Goal: Task Accomplishment & Management: Use online tool/utility

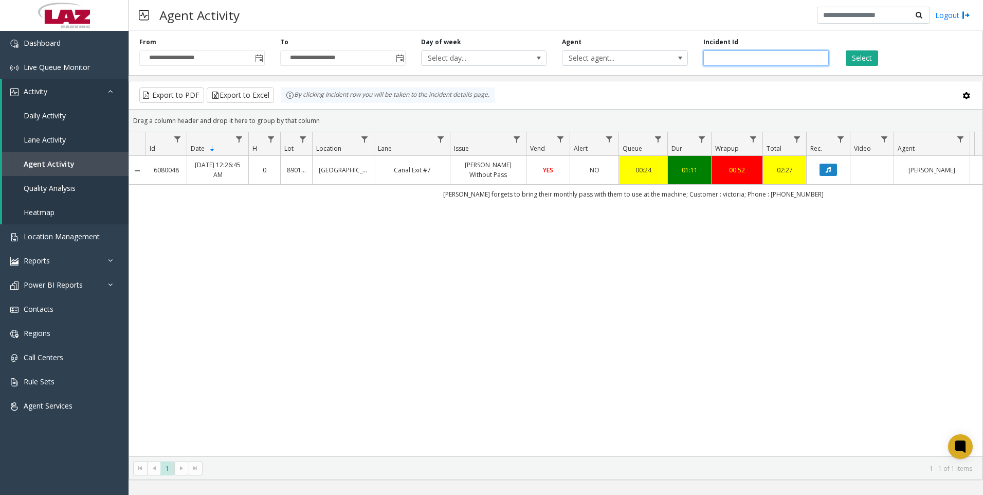
drag, startPoint x: 0, startPoint y: 0, endPoint x: 750, endPoint y: 65, distance: 753.2
click at [750, 65] on input "*******" at bounding box center [766, 57] width 125 height 15
paste input "number"
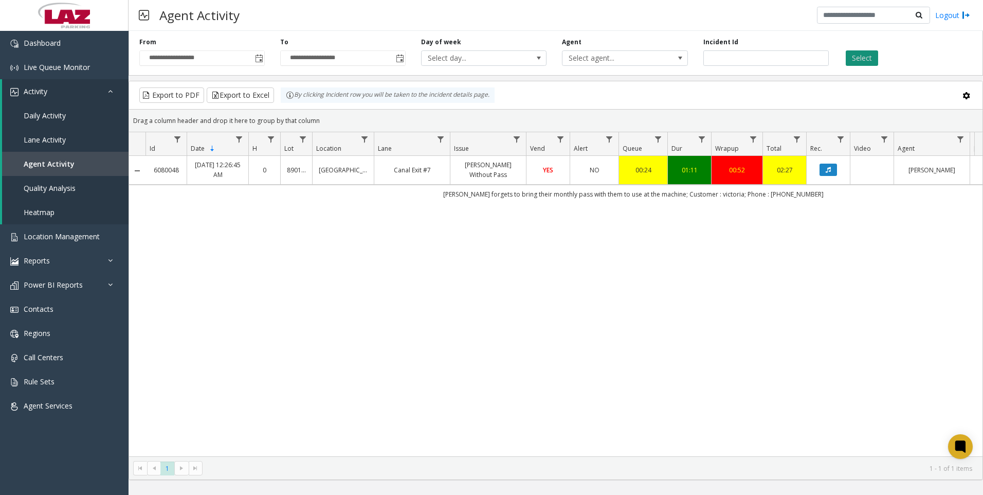
click at [847, 59] on button "Select" at bounding box center [862, 57] width 32 height 15
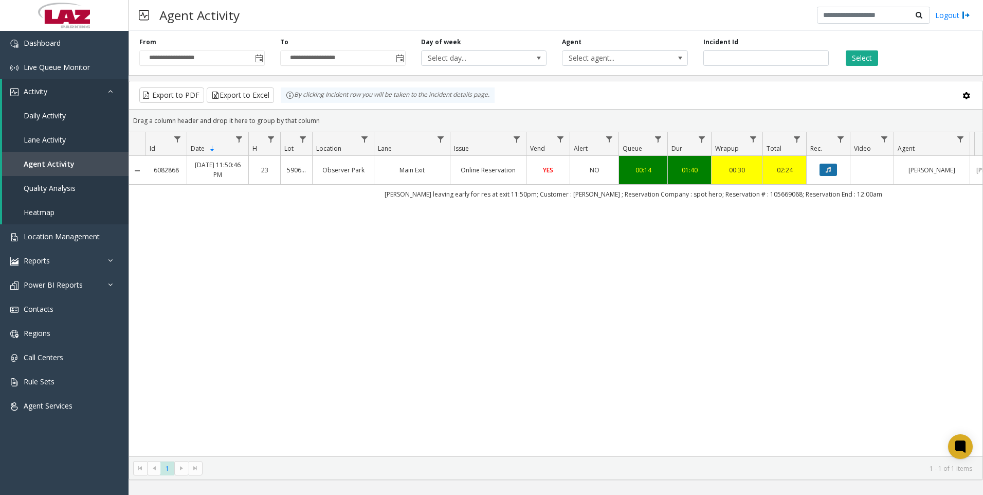
click at [826, 170] on icon "Data table" at bounding box center [828, 170] width 5 height 6
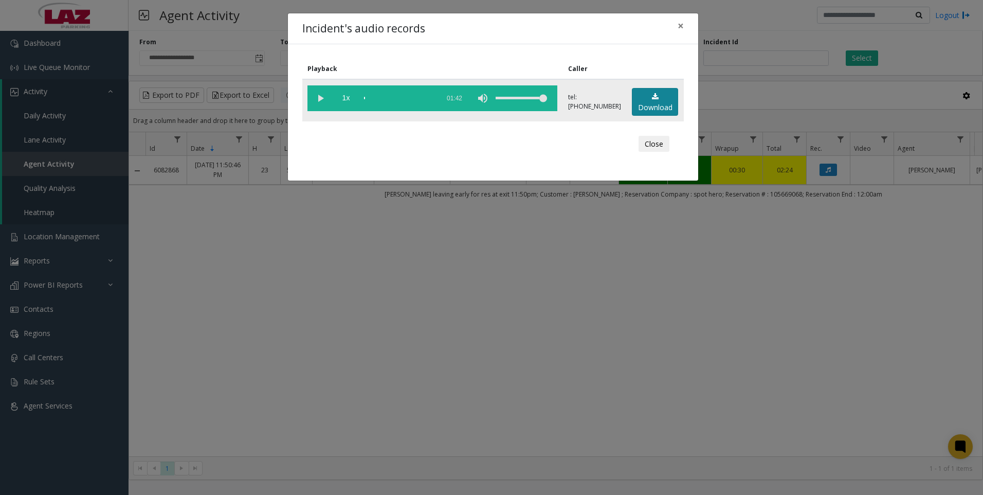
click at [661, 105] on link "Download" at bounding box center [655, 102] width 46 height 28
click at [280, 332] on div "Incident's audio records × Playback Caller 1x 01:42 tel:[PHONE_NUMBER] Download…" at bounding box center [491, 247] width 983 height 495
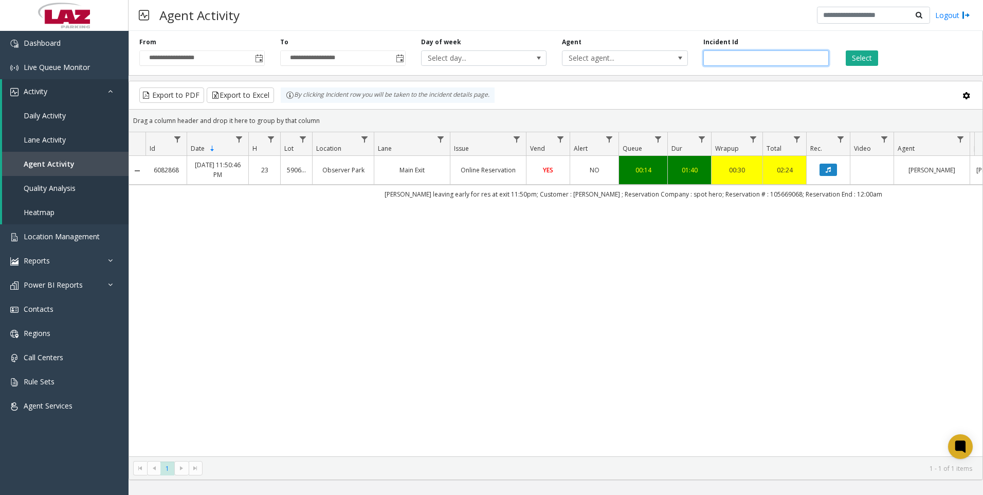
click at [773, 57] on input "*******" at bounding box center [766, 57] width 125 height 15
paste input "number"
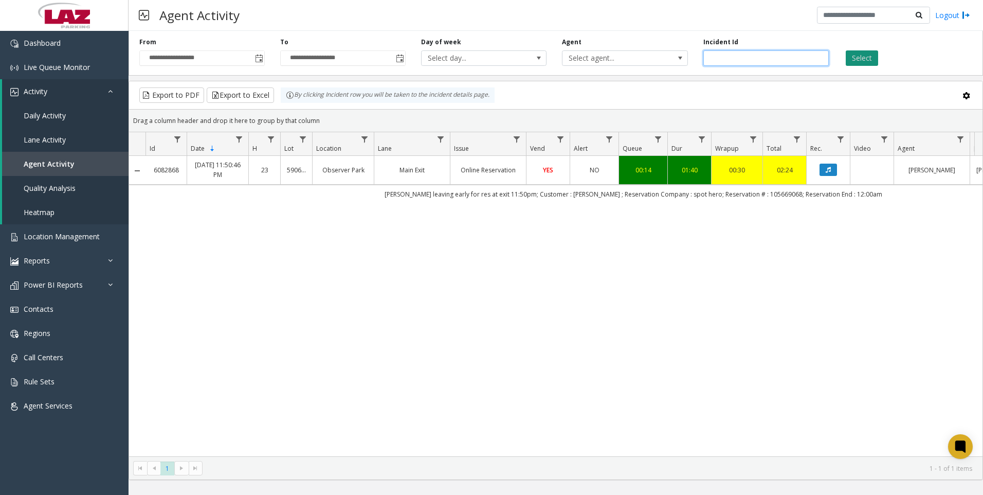
type input "*******"
click at [847, 56] on button "Select" at bounding box center [862, 57] width 32 height 15
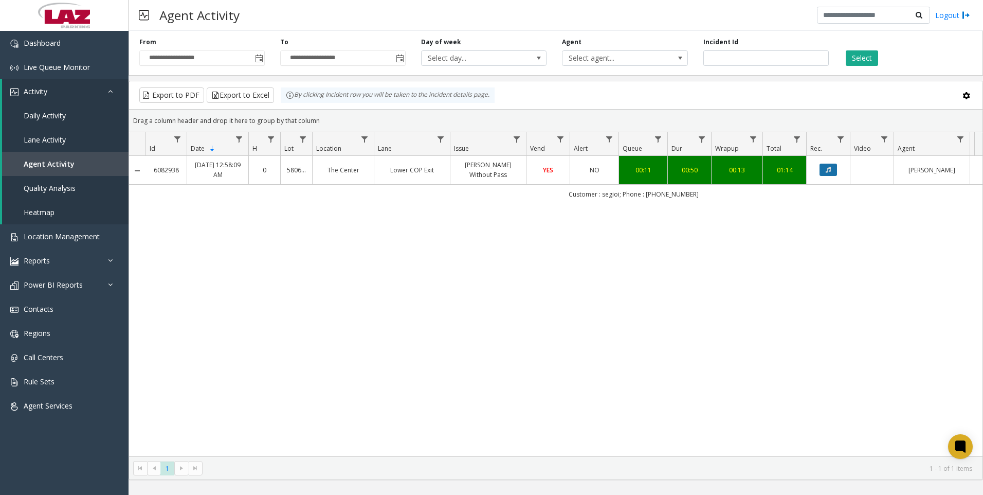
click at [826, 170] on icon "Data table" at bounding box center [828, 170] width 5 height 6
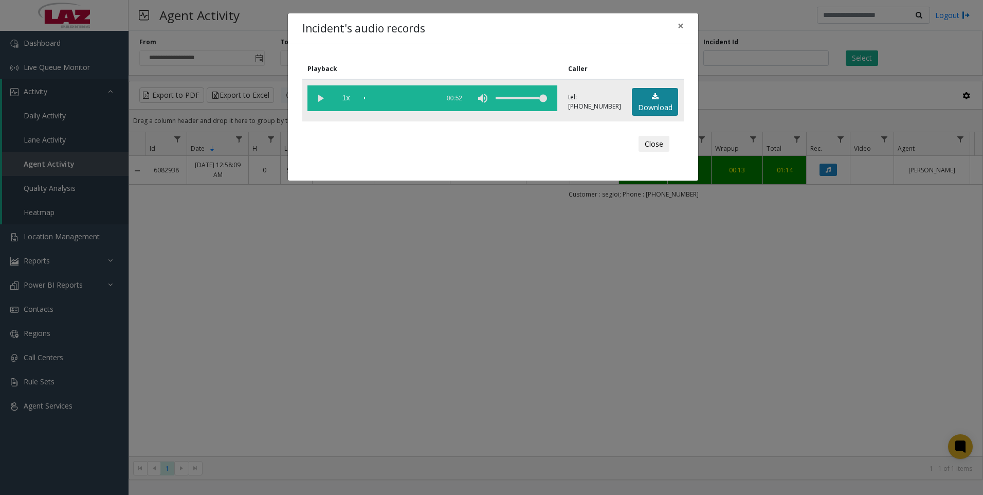
click at [646, 106] on link "Download" at bounding box center [655, 102] width 46 height 28
click at [242, 413] on div "Incident's audio records × Playback Caller 1x 00:52 tel:[PHONE_NUMBER] Download…" at bounding box center [491, 247] width 983 height 495
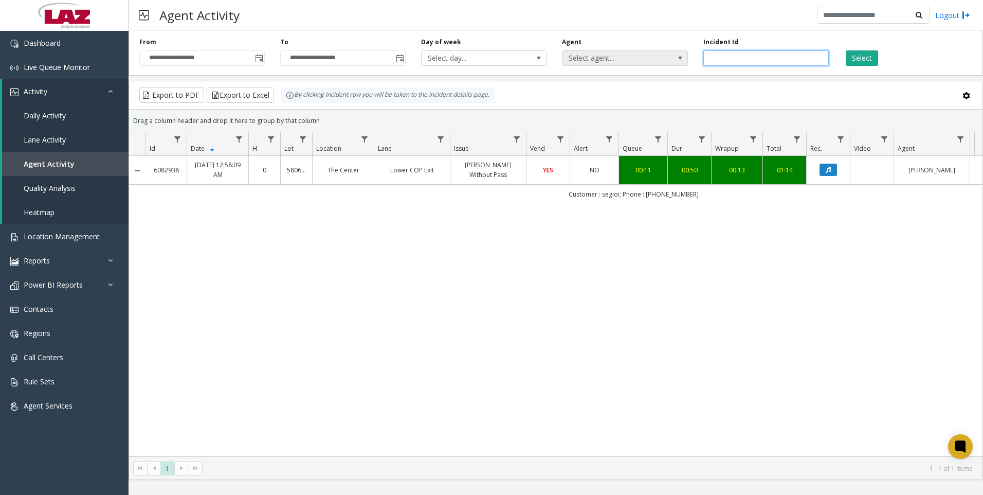
drag, startPoint x: 711, startPoint y: 63, endPoint x: 678, endPoint y: 56, distance: 34.2
click at [686, 56] on div "**********" at bounding box center [556, 51] width 855 height 49
click at [676, 53] on span at bounding box center [680, 58] width 14 height 14
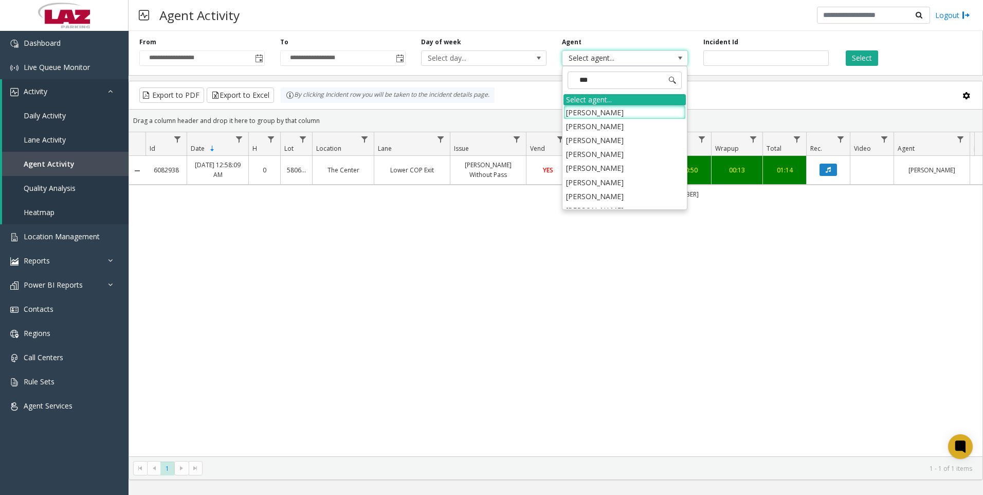
type input "****"
click at [621, 161] on li "[PERSON_NAME]" at bounding box center [625, 168] width 122 height 14
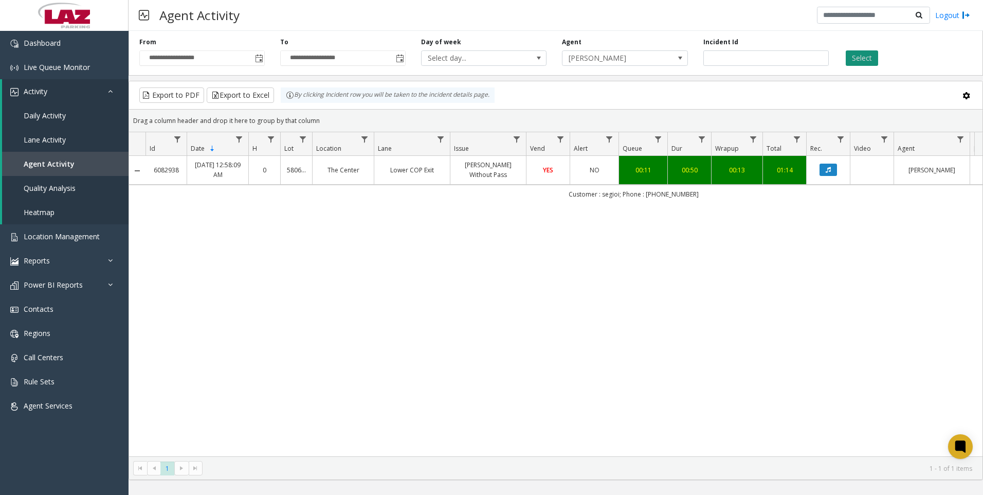
click at [853, 57] on button "Select" at bounding box center [862, 57] width 32 height 15
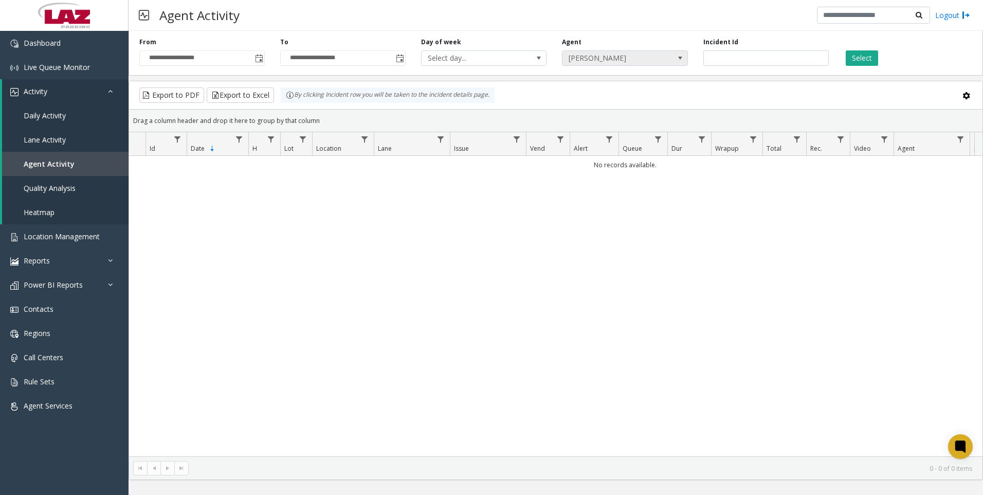
click at [659, 59] on span "[PERSON_NAME]" at bounding box center [613, 58] width 100 height 14
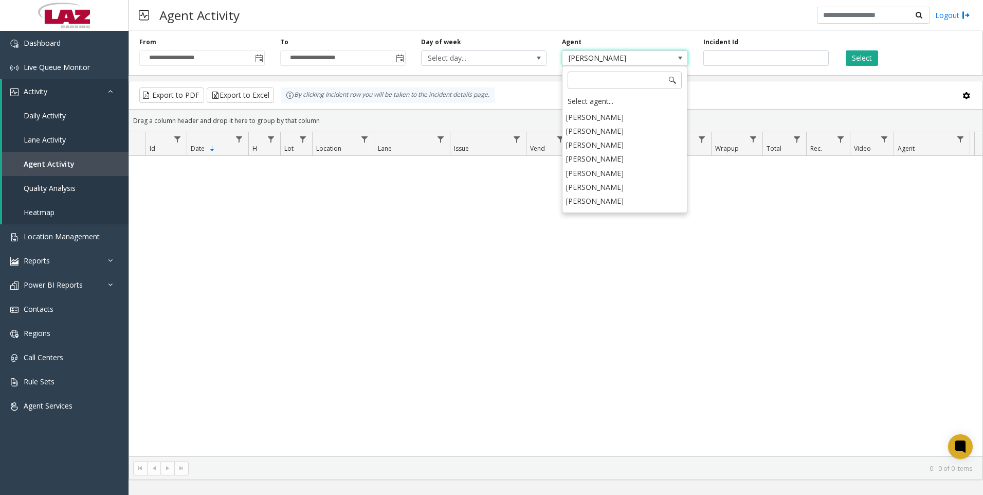
scroll to position [5239, 0]
click at [623, 237] on li "[PERSON_NAME]" at bounding box center [625, 244] width 122 height 14
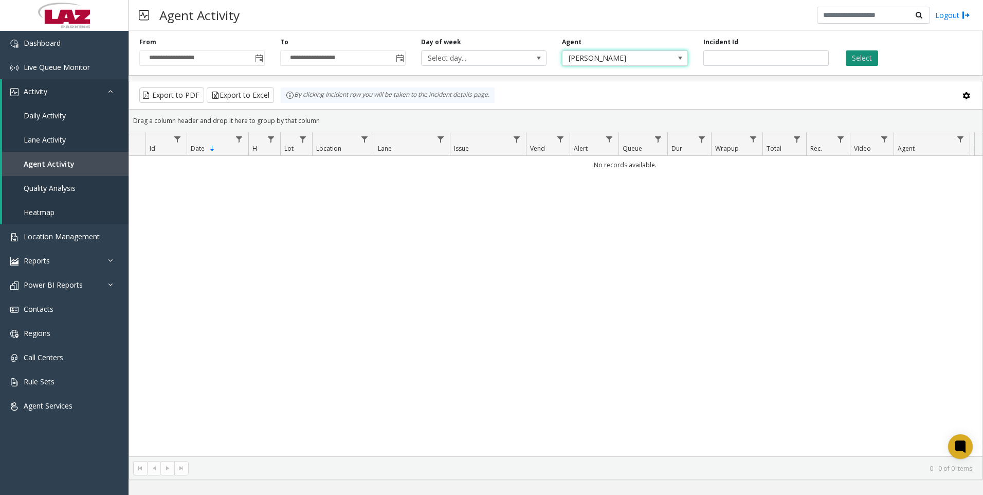
click at [855, 55] on button "Select" at bounding box center [862, 57] width 32 height 15
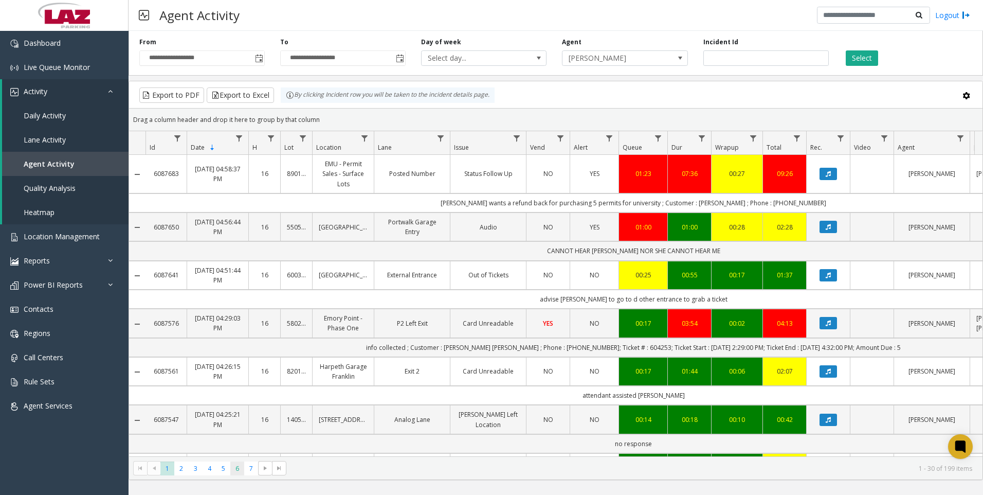
click at [244, 474] on span "6" at bounding box center [237, 468] width 14 height 14
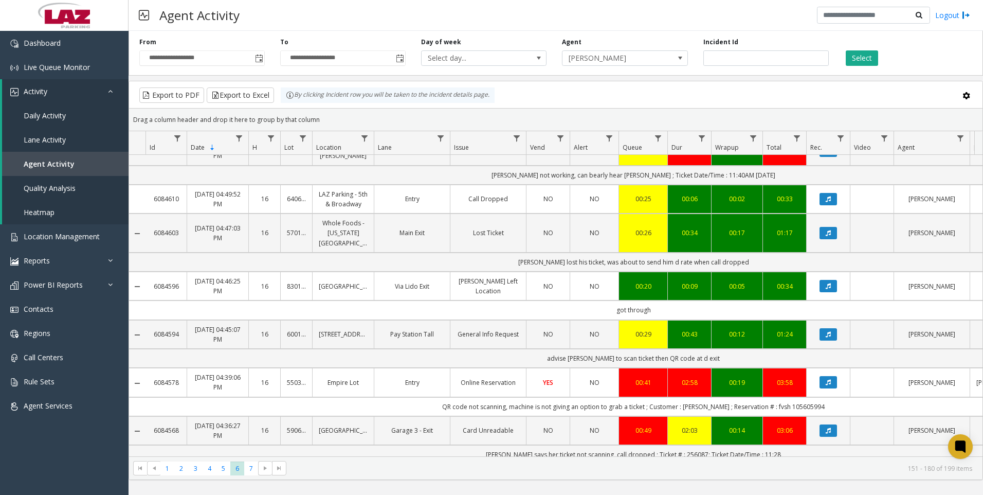
scroll to position [536, 0]
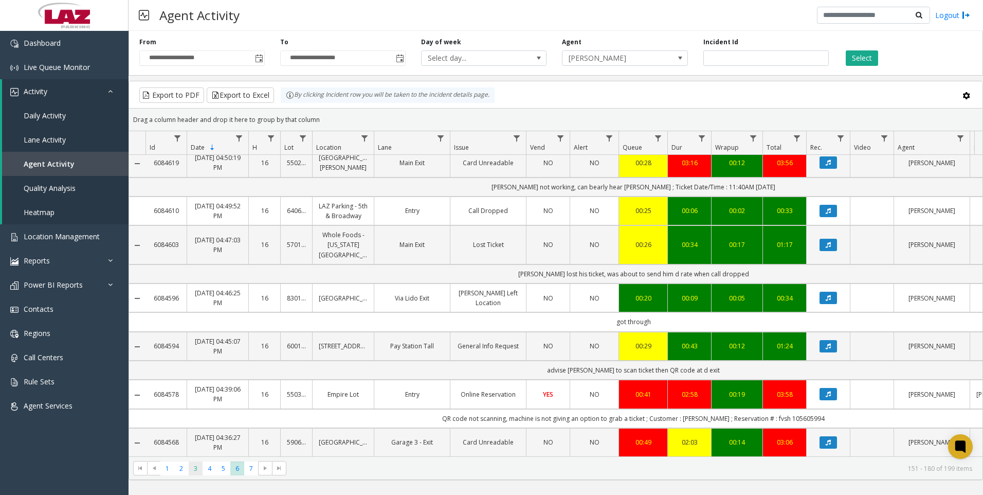
click at [194, 467] on span "3" at bounding box center [196, 468] width 14 height 14
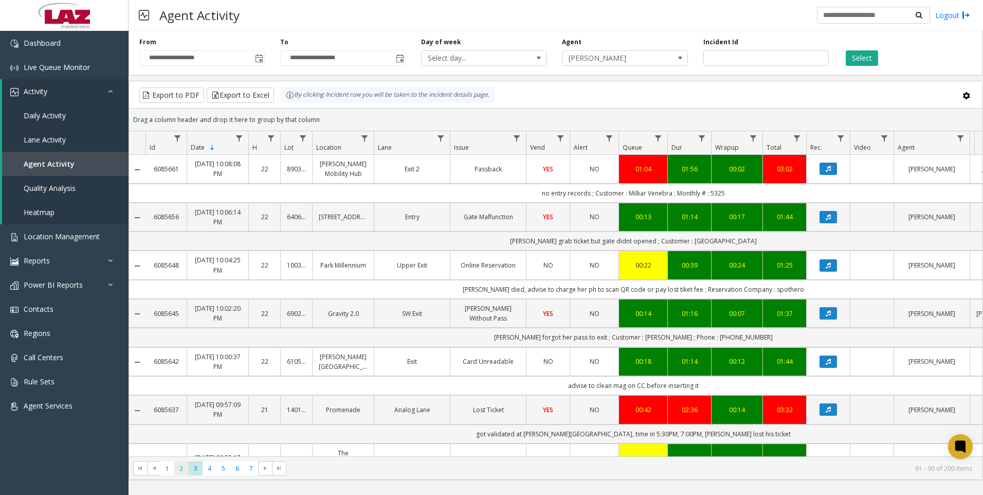
click at [176, 469] on span "2" at bounding box center [181, 468] width 14 height 14
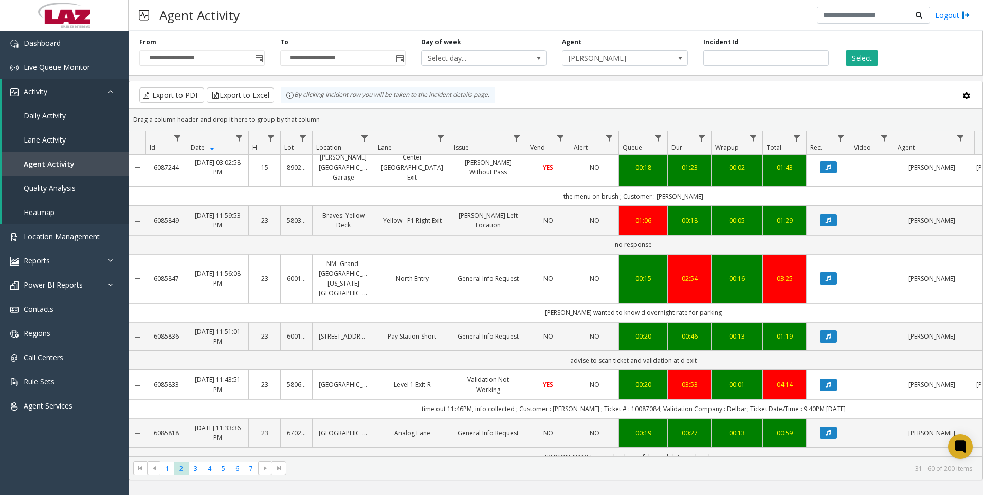
scroll to position [154, 0]
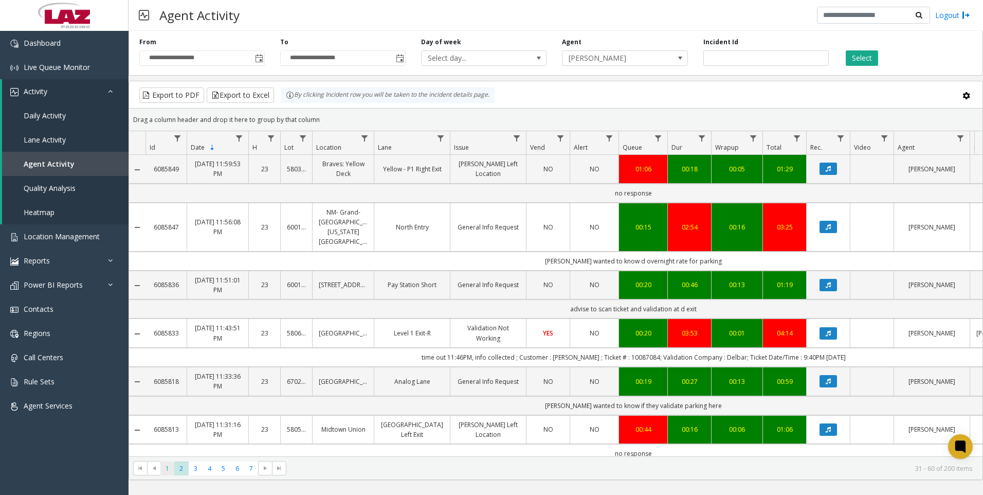
click at [166, 467] on span "1" at bounding box center [167, 468] width 14 height 14
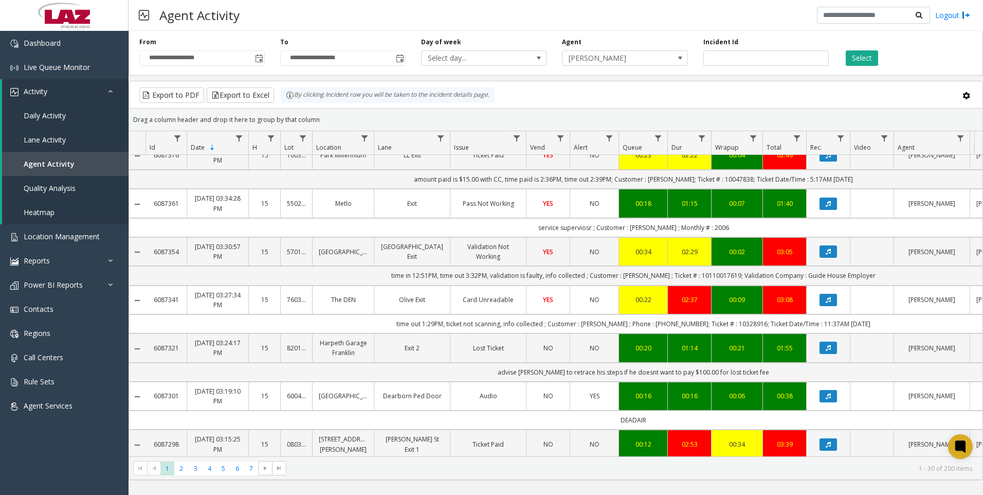
scroll to position [1080, 0]
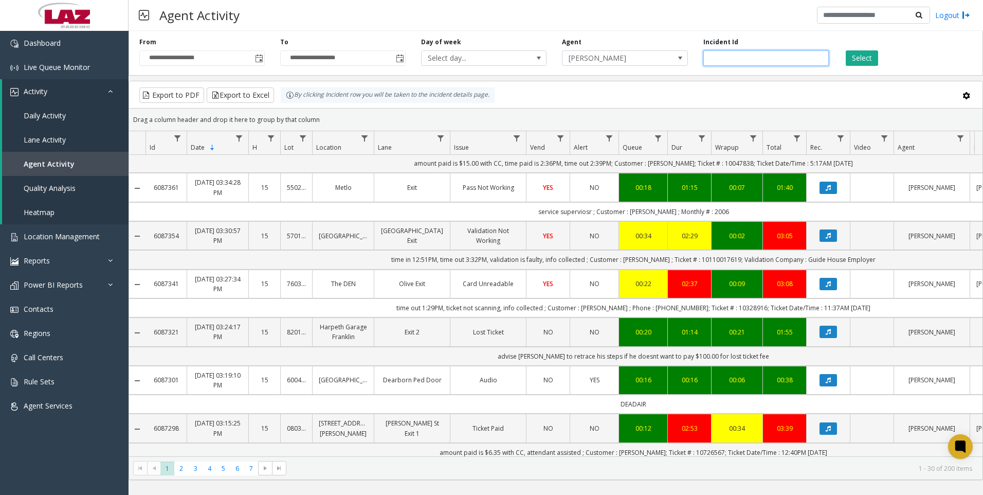
click at [747, 58] on input "number" at bounding box center [766, 57] width 125 height 15
paste input "*******"
click at [855, 62] on button "Select" at bounding box center [862, 57] width 32 height 15
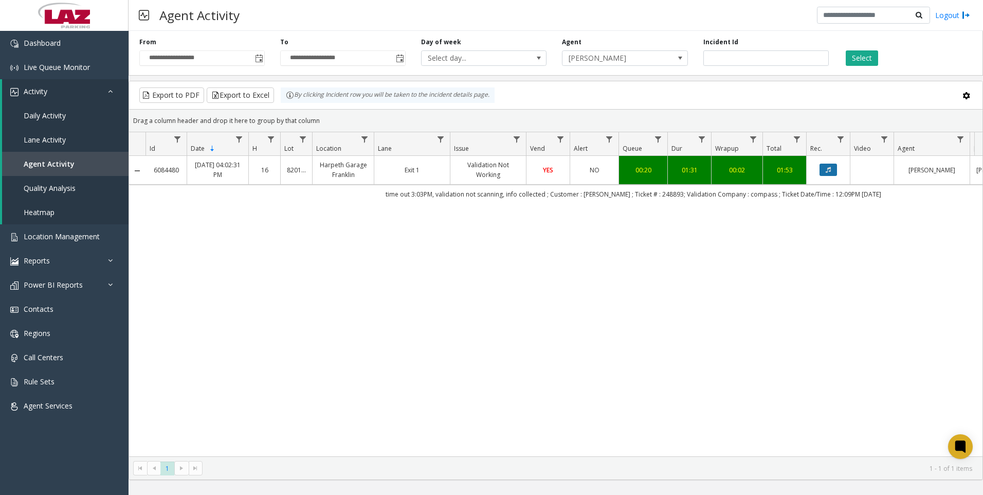
click at [826, 172] on icon "Data table" at bounding box center [828, 170] width 5 height 6
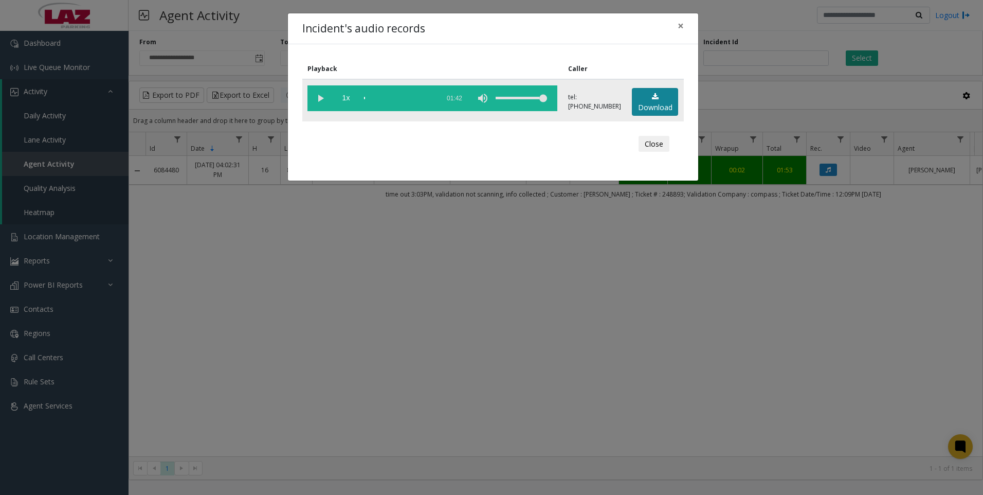
click at [646, 103] on link "Download" at bounding box center [655, 102] width 46 height 28
click at [249, 383] on div "Incident's audio records × Playback Caller 1x 01:42 tel:[PHONE_NUMBER] Download…" at bounding box center [491, 247] width 983 height 495
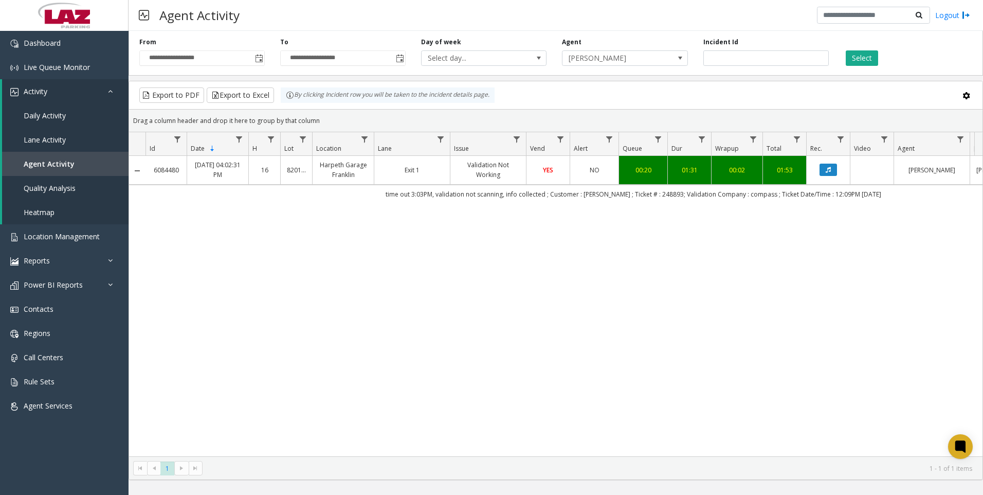
click at [343, 370] on div "6084480 [DATE] 04:02:31 PM 16 820142 Harpeth Garage Franklin Exit 1 Validation …" at bounding box center [556, 306] width 854 height 300
click at [265, 402] on div "6084480 [DATE] 04:02:31 PM 16 820142 Harpeth Garage Franklin Exit 1 Validation …" at bounding box center [556, 306] width 854 height 300
click at [753, 51] on input "*******" at bounding box center [766, 57] width 125 height 15
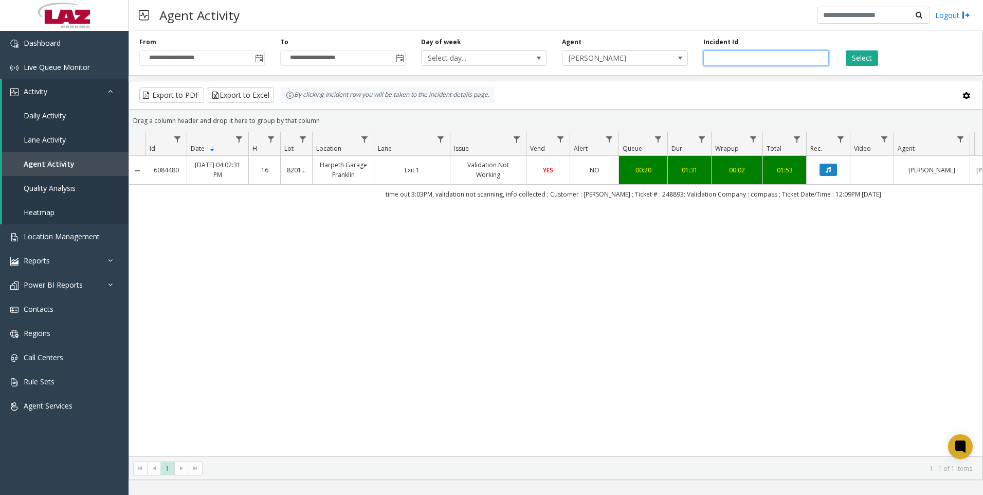
paste input "number"
click at [869, 56] on button "Select" at bounding box center [862, 57] width 32 height 15
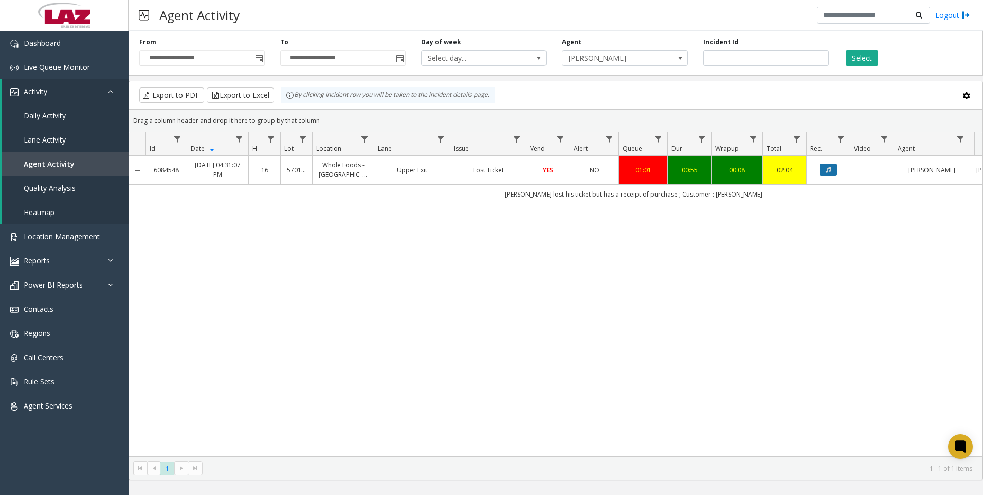
click at [829, 169] on icon "Data table" at bounding box center [828, 170] width 5 height 6
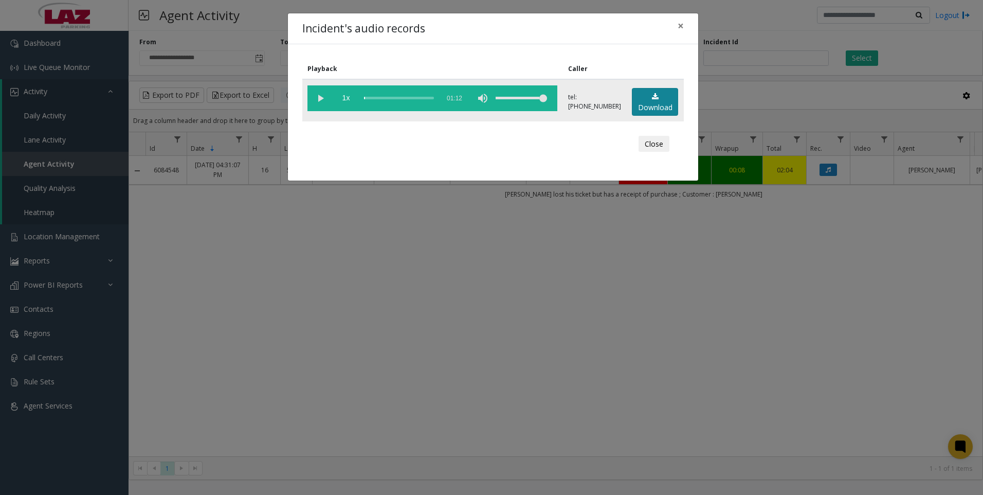
click at [642, 111] on link "Download" at bounding box center [655, 102] width 46 height 28
click at [261, 407] on div "Incident's audio records × Playback Caller 1x 01:12 tel:[PHONE_NUMBER] Download…" at bounding box center [491, 247] width 983 height 495
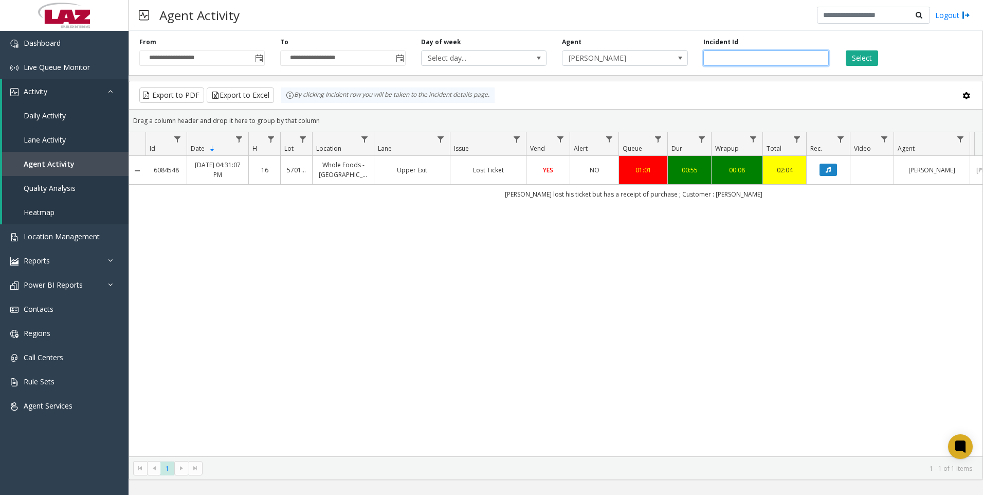
click at [761, 55] on input "*******" at bounding box center [766, 57] width 125 height 15
paste input "number"
click at [872, 59] on button "Select" at bounding box center [862, 57] width 32 height 15
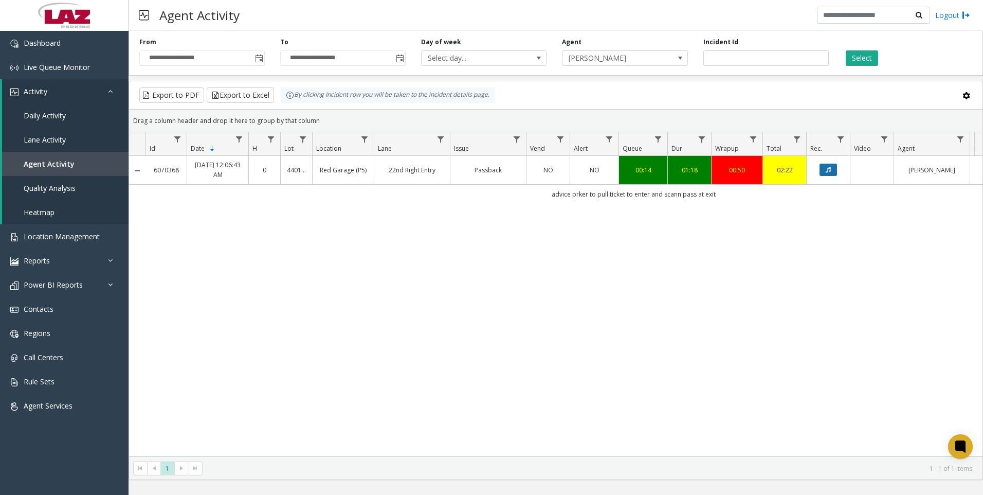
click at [835, 171] on button "Data table" at bounding box center [828, 170] width 17 height 12
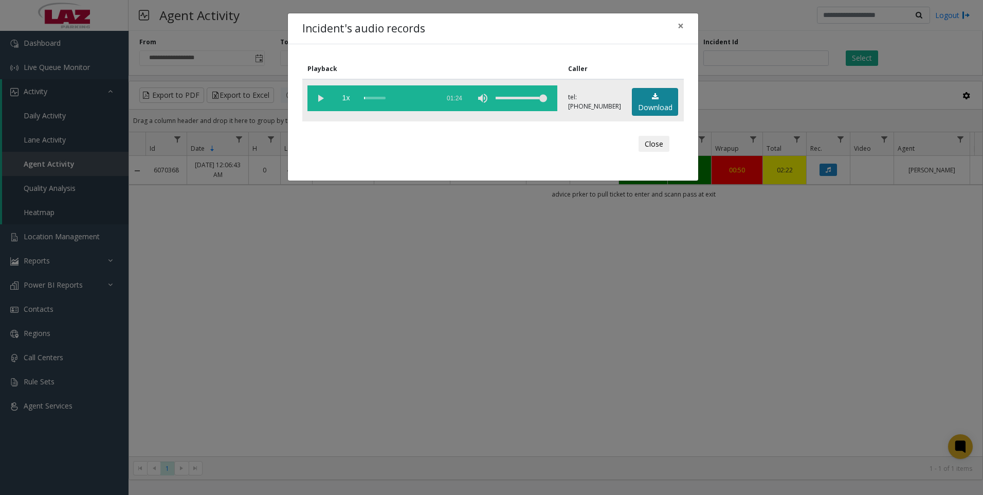
click at [651, 108] on link "Download" at bounding box center [655, 102] width 46 height 28
click at [246, 406] on div "Incident's audio records × Playback Caller 1x 01:24 tel:[PHONE_NUMBER] Download…" at bounding box center [491, 247] width 983 height 495
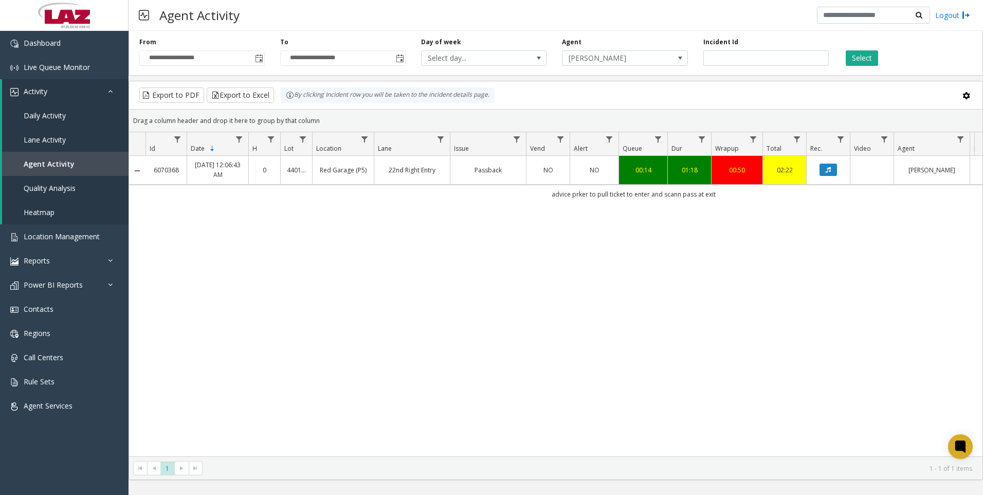
click at [267, 247] on div "6070368 [DATE] 12:06:43 AM 0 440105 Red Garage (P5) 22nd Right Entry Passback N…" at bounding box center [556, 306] width 854 height 300
click at [778, 70] on div "**********" at bounding box center [556, 51] width 855 height 49
click at [770, 63] on input "*******" at bounding box center [766, 57] width 125 height 15
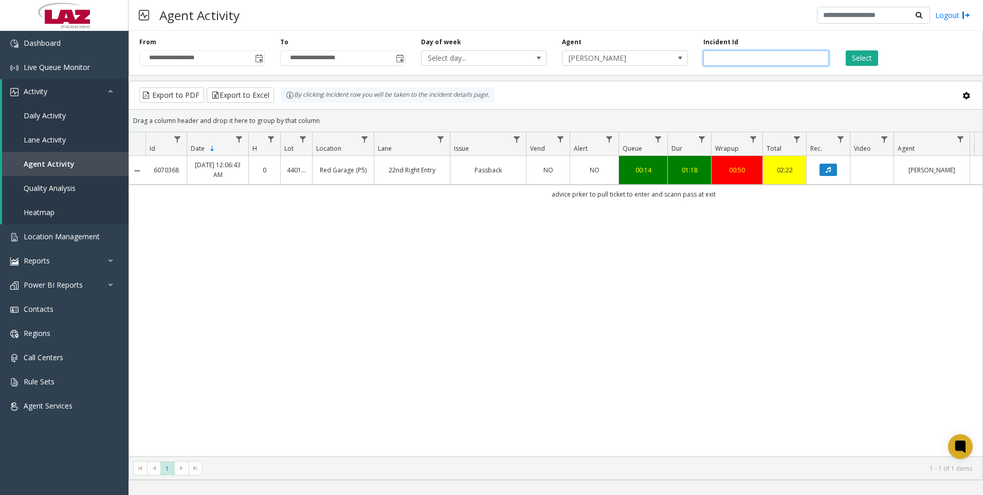
paste input "number"
click at [857, 61] on button "Select" at bounding box center [862, 57] width 32 height 15
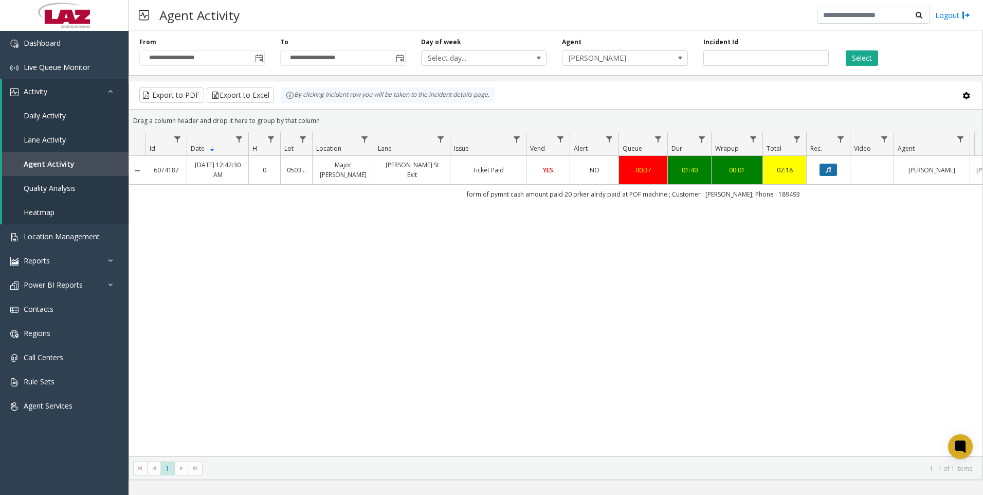
click at [825, 173] on button "Data table" at bounding box center [828, 170] width 17 height 12
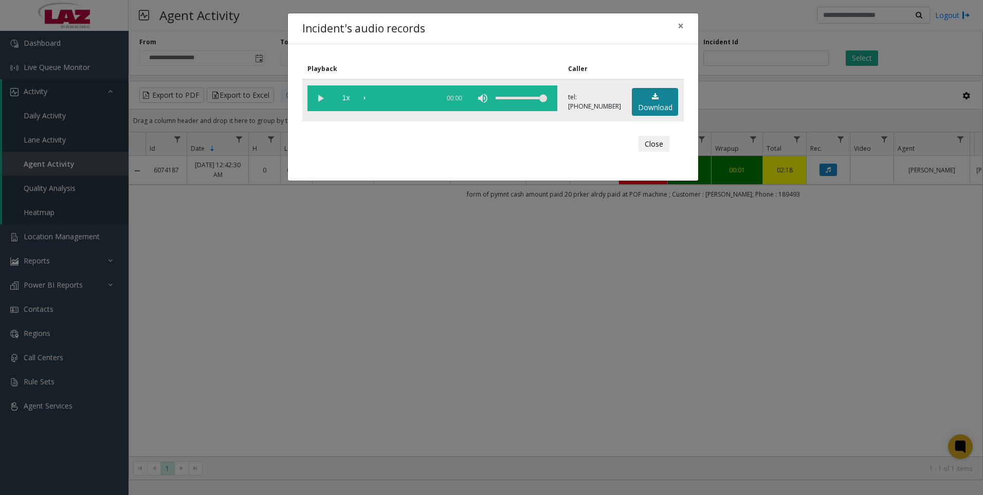
click at [655, 102] on link "Download" at bounding box center [655, 102] width 46 height 28
click at [339, 364] on div "Incident's audio records × Playback Caller 1x 01:42 tel:[PHONE_NUMBER] Download…" at bounding box center [491, 247] width 983 height 495
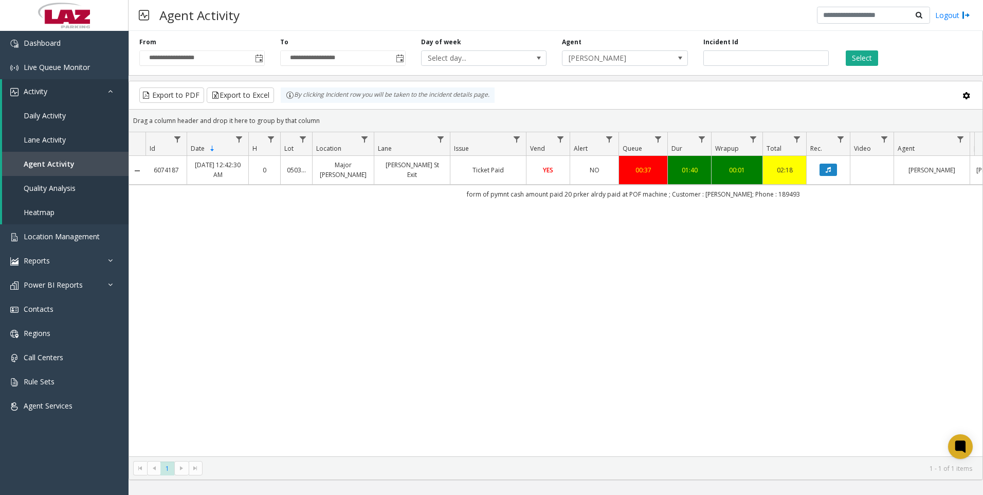
click at [347, 336] on div "6074187 [DATE] 12:42:30 AM 0 050317 Major [PERSON_NAME] [PERSON_NAME] St Exit T…" at bounding box center [556, 306] width 854 height 300
click at [751, 61] on input "*******" at bounding box center [766, 57] width 125 height 15
paste input "number"
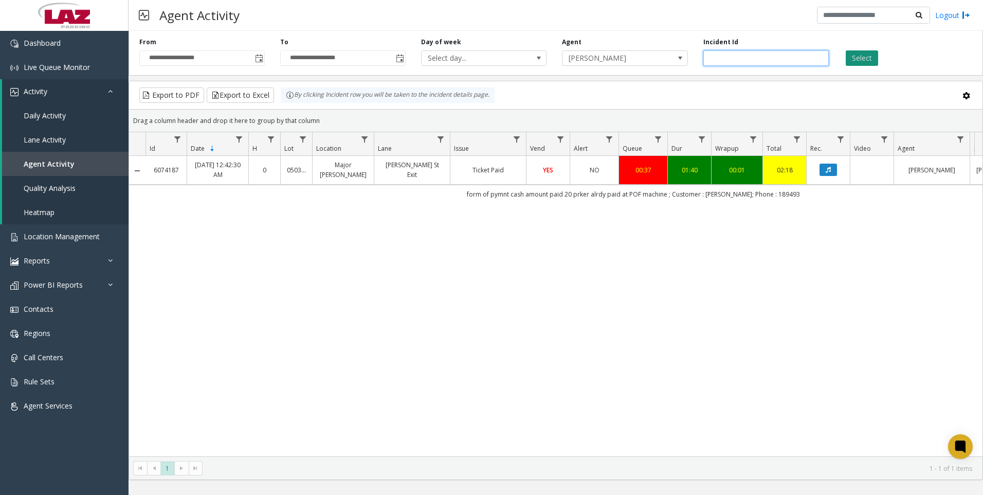
type input "*******"
click at [862, 60] on button "Select" at bounding box center [862, 57] width 32 height 15
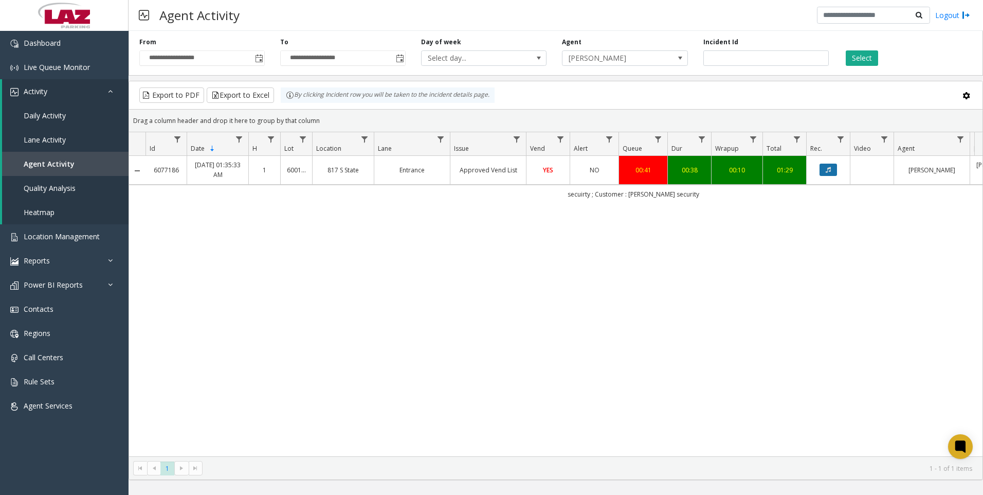
click at [826, 168] on icon "Data table" at bounding box center [828, 170] width 5 height 6
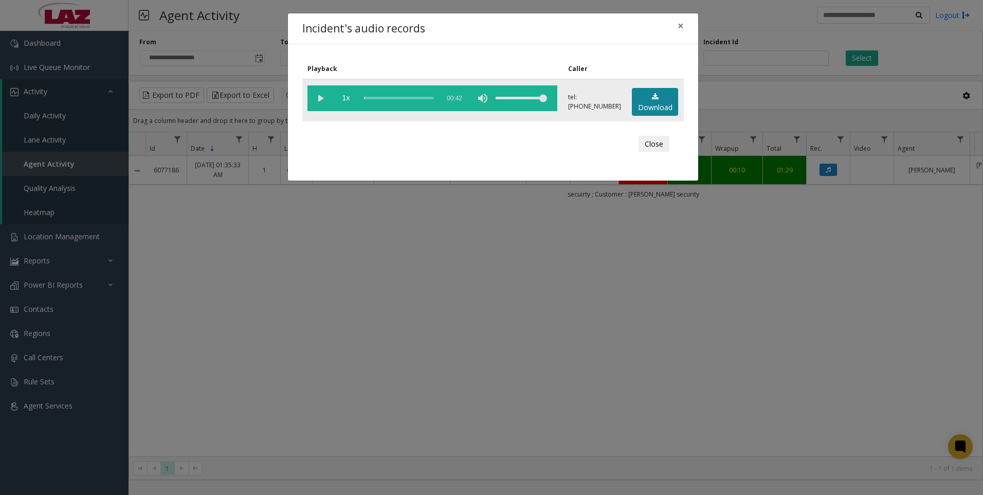
click at [644, 97] on link "Download" at bounding box center [655, 102] width 46 height 28
click at [422, 323] on div "Incident's audio records × Playback Caller 1x 00:42 tel:[PHONE_NUMBER] Download…" at bounding box center [491, 247] width 983 height 495
